Goal: Transaction & Acquisition: Purchase product/service

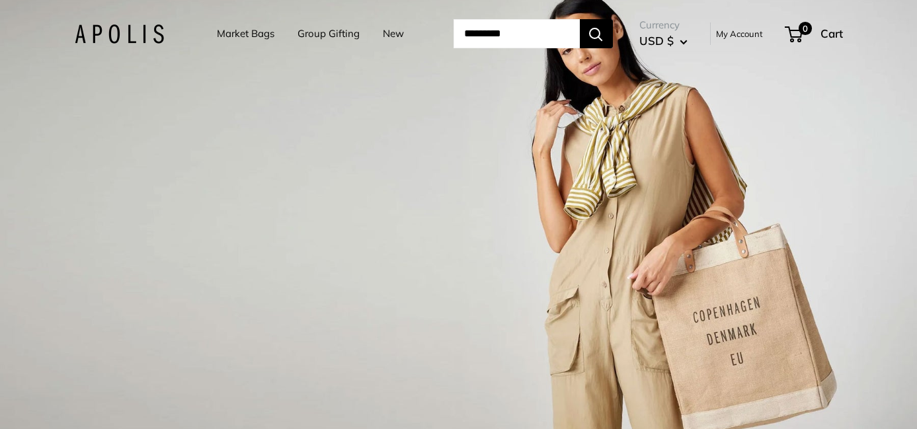
click at [239, 30] on link "Market Bags" at bounding box center [245, 33] width 57 height 19
click at [227, 30] on link "Market Bags" at bounding box center [245, 33] width 57 height 19
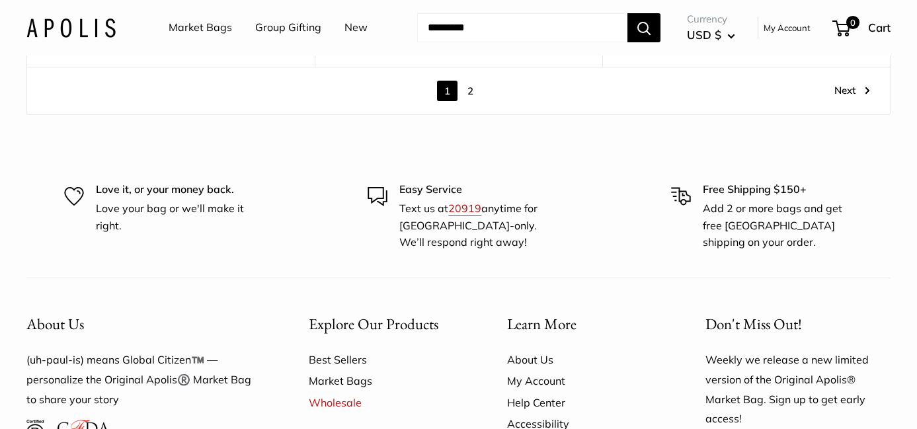
scroll to position [7257, 0]
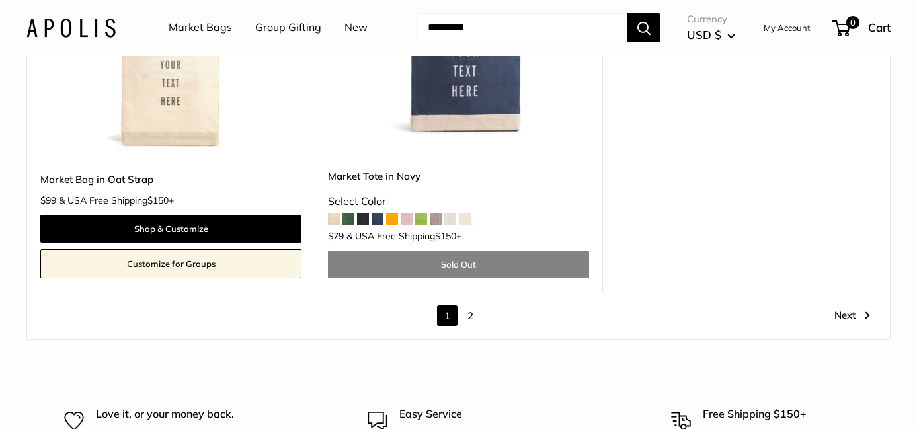
click at [470, 305] on link "2" at bounding box center [470, 315] width 20 height 20
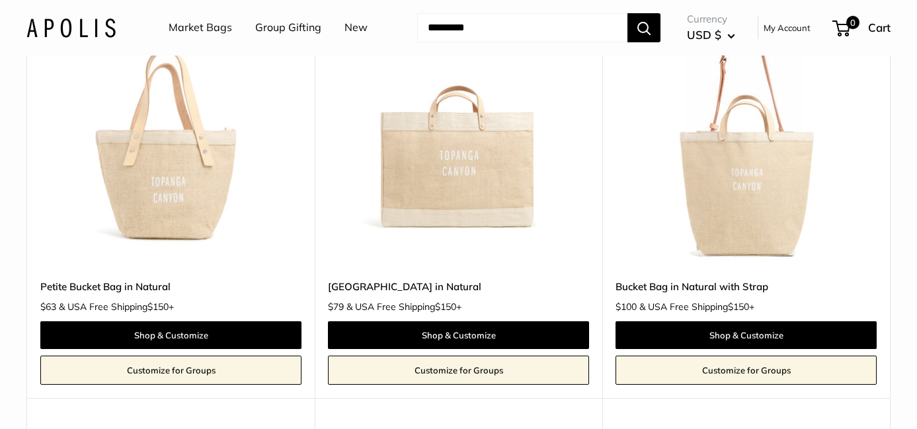
scroll to position [1164, 0]
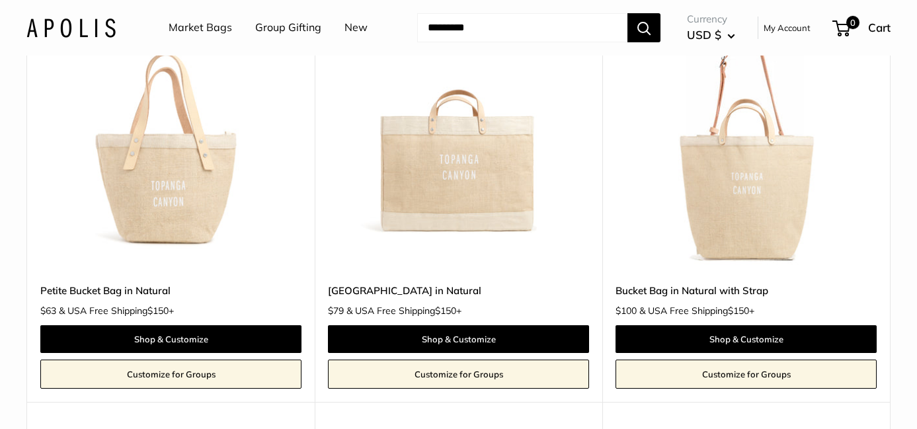
click at [0, 0] on img at bounding box center [0, 0] width 0 height 0
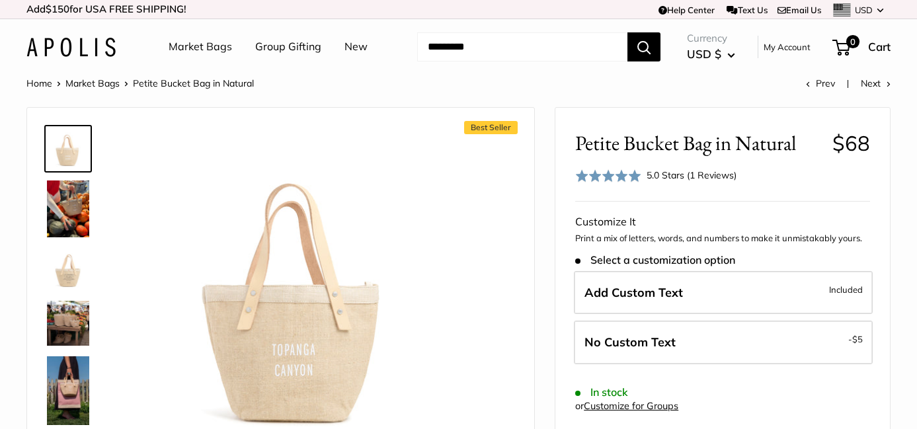
click at [73, 221] on img at bounding box center [68, 208] width 42 height 57
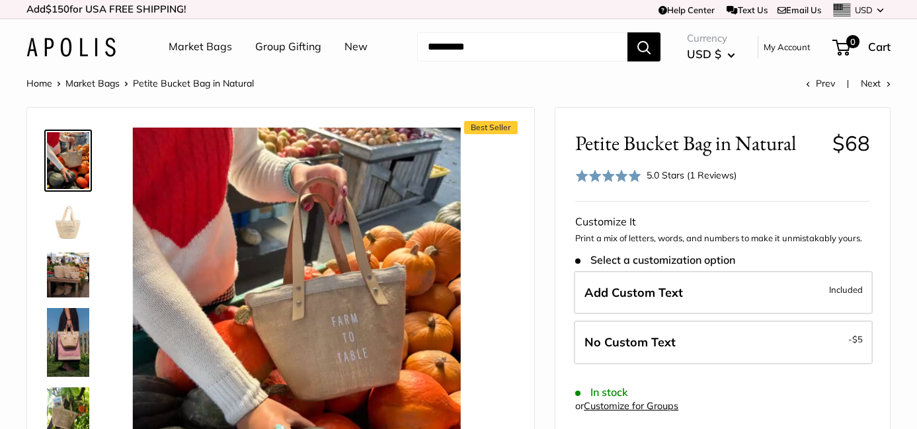
scroll to position [47, 0]
click at [75, 240] on img at bounding box center [68, 222] width 42 height 42
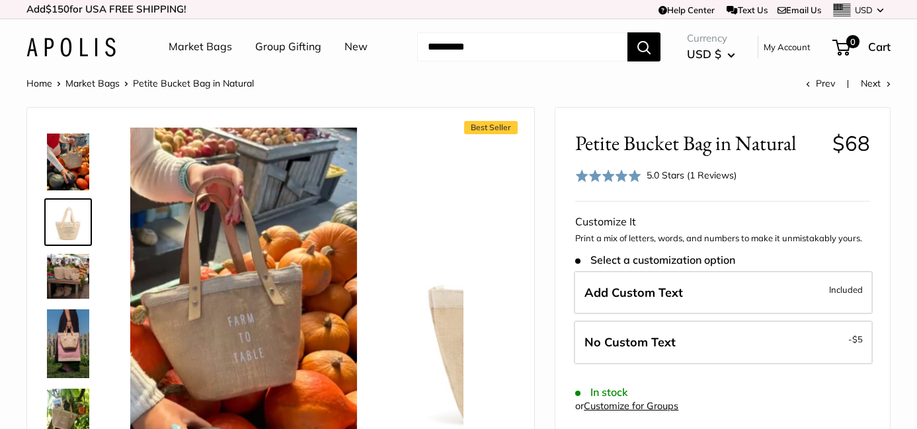
scroll to position [0, 0]
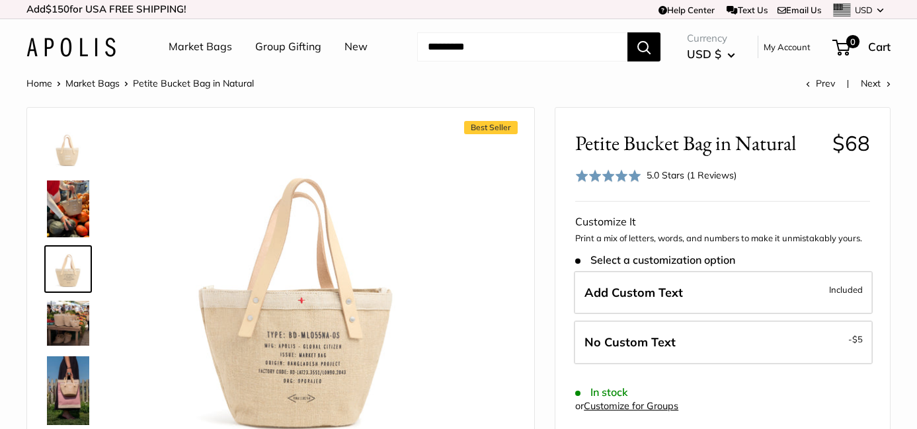
click at [81, 320] on img at bounding box center [68, 323] width 42 height 45
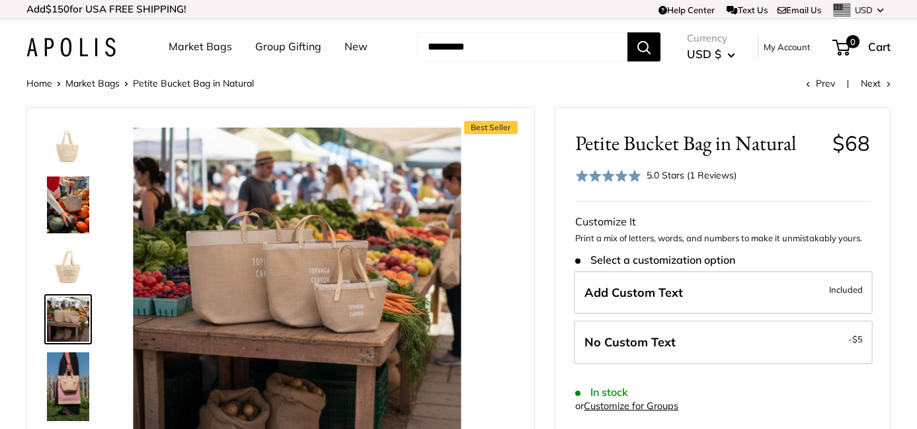
click at [70, 387] on img at bounding box center [68, 386] width 42 height 68
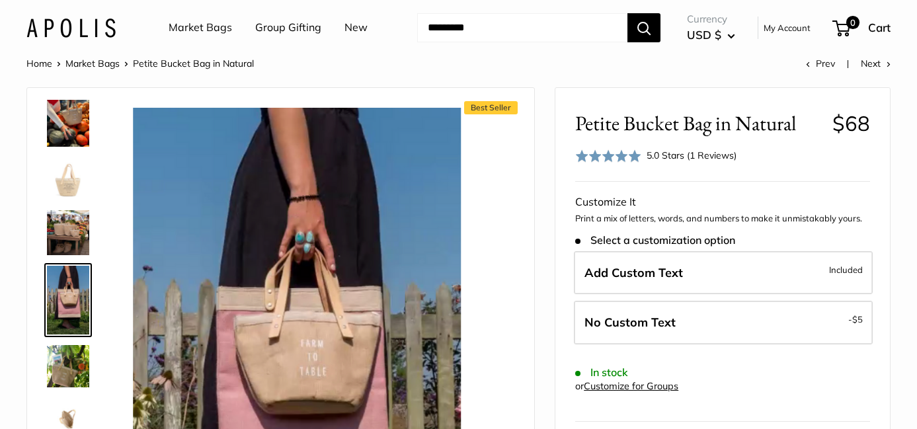
scroll to position [31, 0]
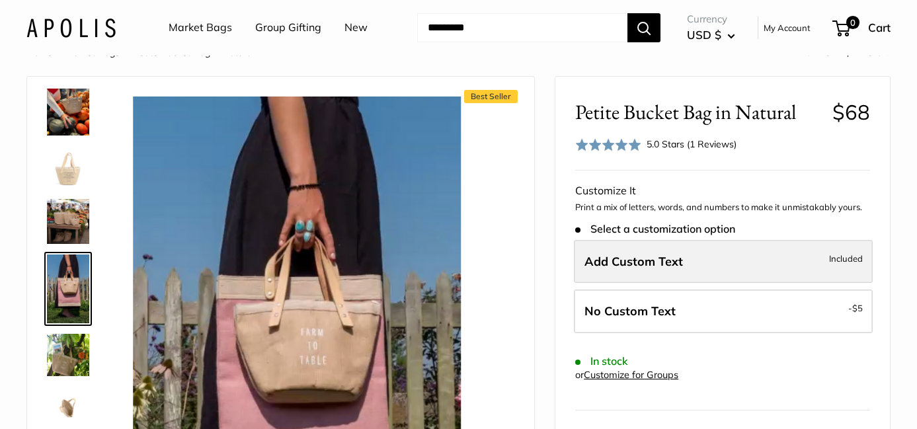
click at [805, 262] on label "Add Custom Text Included" at bounding box center [723, 262] width 299 height 44
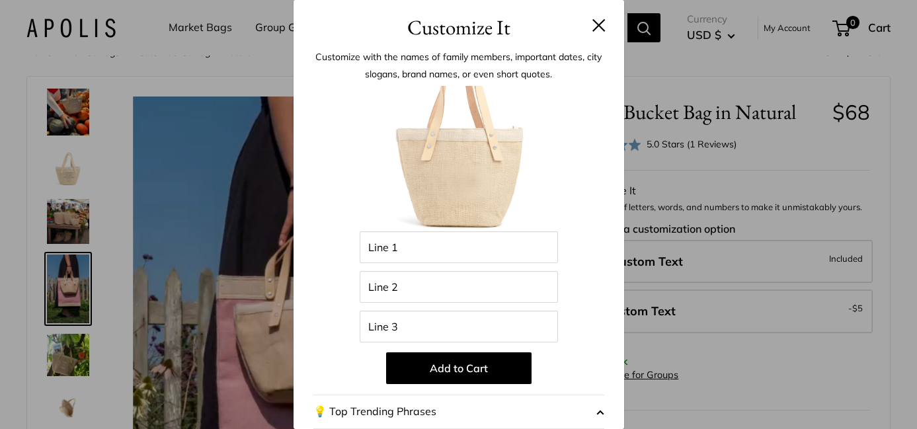
click at [597, 26] on button at bounding box center [598, 25] width 13 height 13
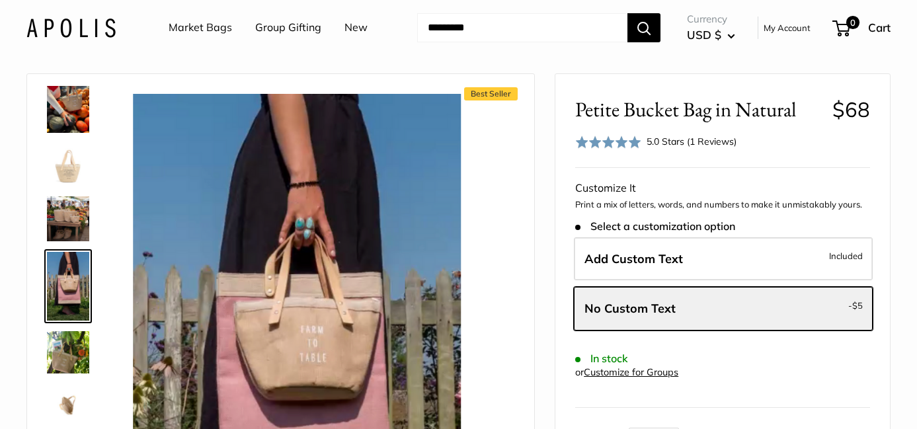
scroll to position [3, 0]
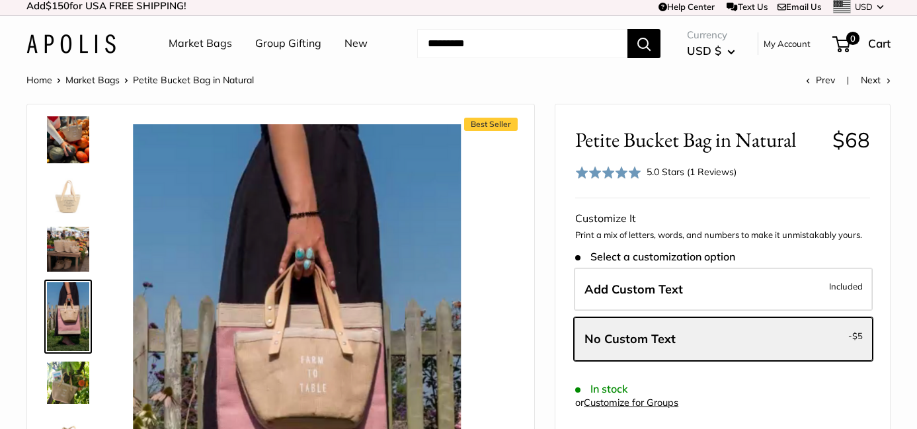
click at [796, 45] on link "My Account" at bounding box center [786, 44] width 47 height 16
